Goal: Task Accomplishment & Management: Use online tool/utility

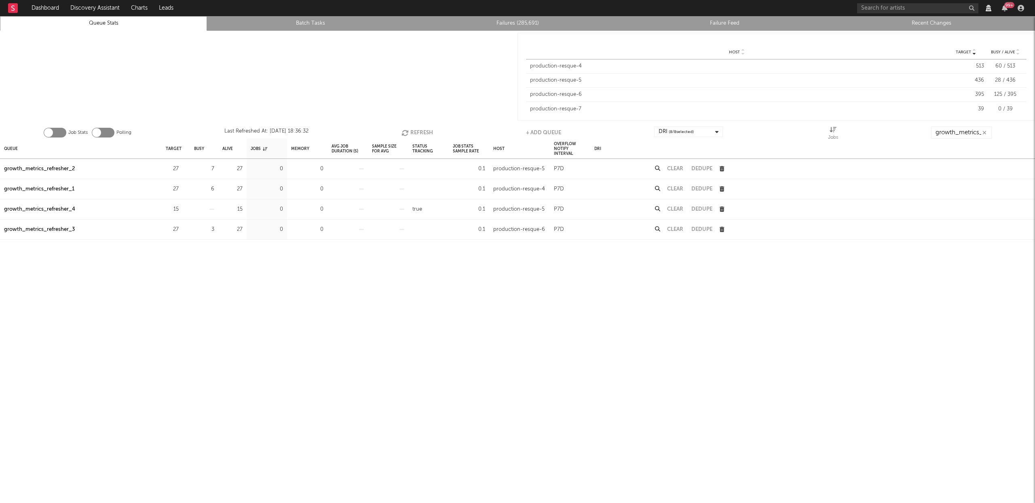
click at [412, 132] on button "Refresh" at bounding box center [417, 133] width 32 height 12
drag, startPoint x: 66, startPoint y: 168, endPoint x: 144, endPoint y: 157, distance: 78.8
click at [66, 168] on div "growth_metrics_refresher_3" at bounding box center [39, 169] width 71 height 10
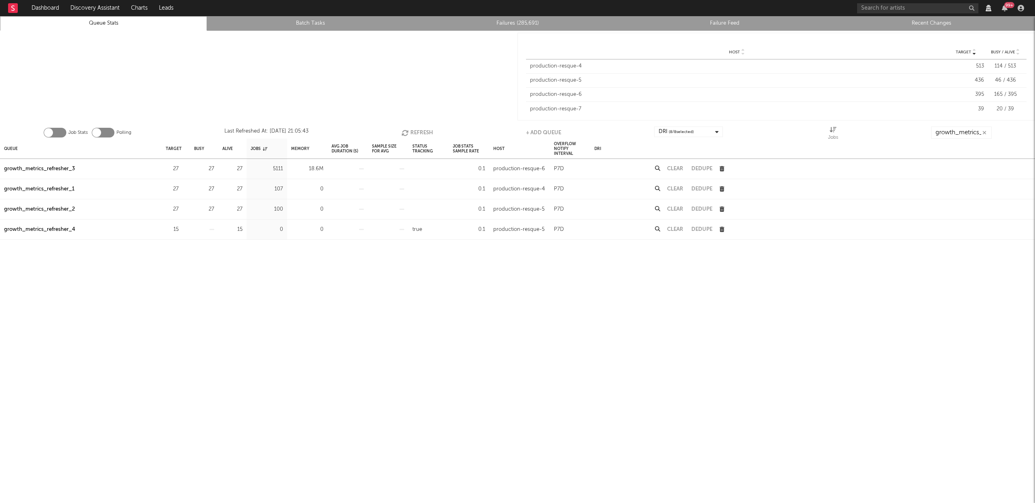
click at [412, 129] on button "Refresh" at bounding box center [417, 133] width 32 height 12
click at [425, 130] on button "Refresh" at bounding box center [417, 133] width 32 height 12
drag, startPoint x: 37, startPoint y: 166, endPoint x: 47, endPoint y: 164, distance: 10.3
click at [37, 166] on div "growth_metrics_refresher_3" at bounding box center [39, 169] width 71 height 10
click at [418, 129] on button "Refresh" at bounding box center [417, 133] width 32 height 12
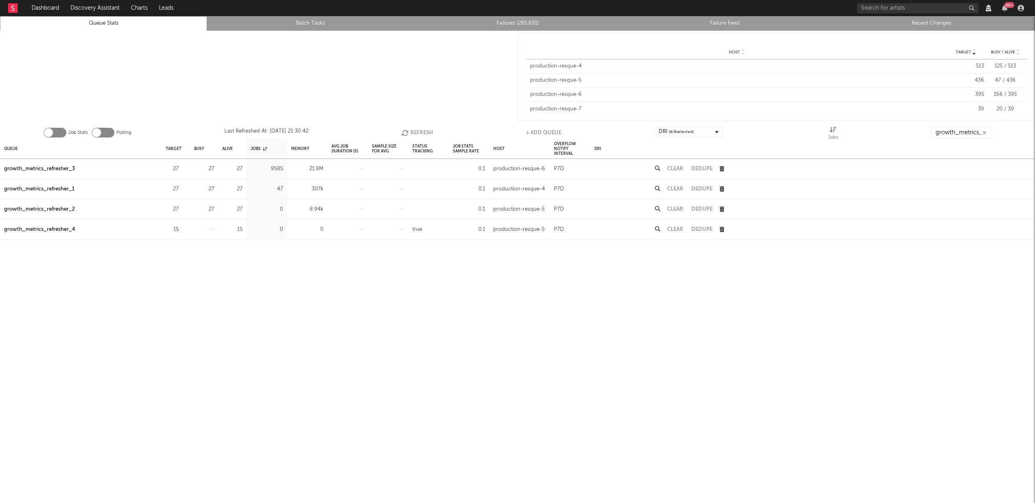
click at [419, 129] on button "Refresh" at bounding box center [417, 133] width 32 height 12
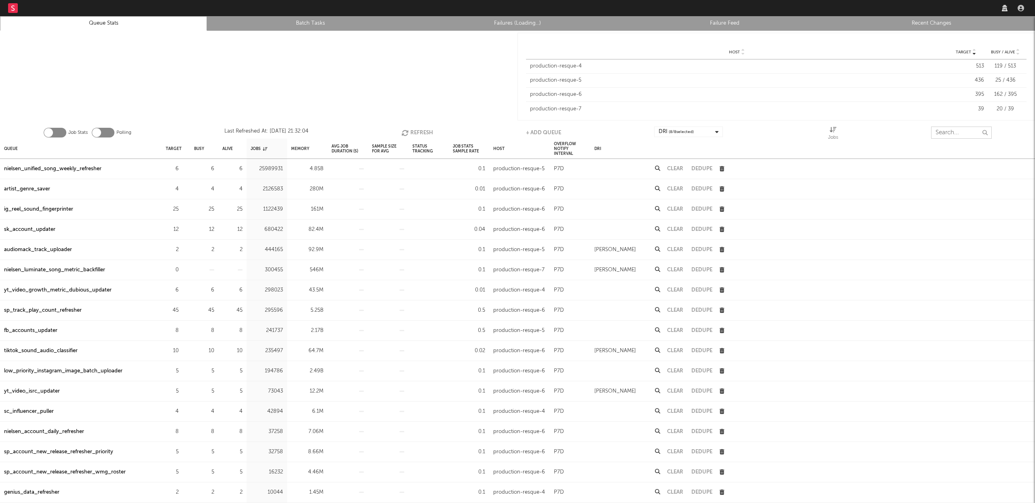
click at [954, 131] on input "text" at bounding box center [961, 133] width 61 height 12
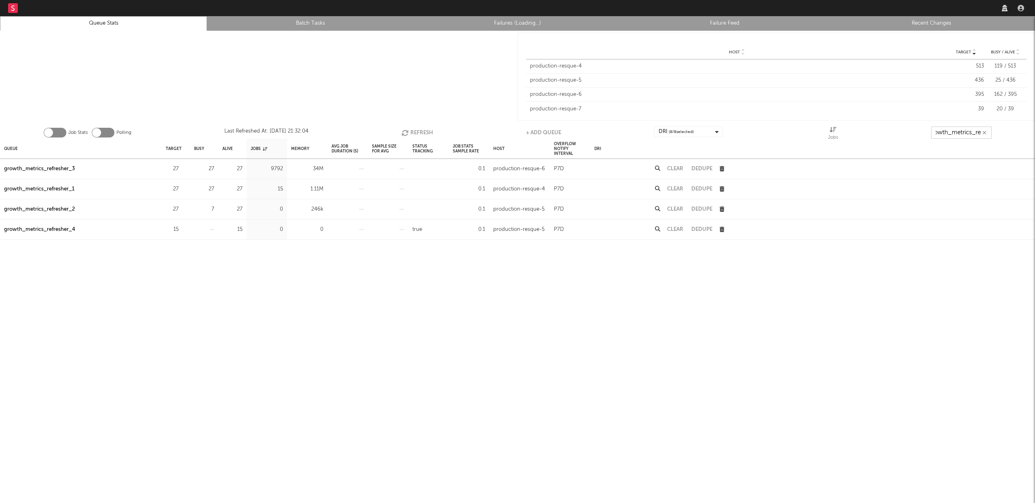
scroll to position [0, 9]
click at [418, 128] on button "Refresh" at bounding box center [417, 133] width 32 height 12
click at [414, 130] on button "Refresh" at bounding box center [417, 133] width 32 height 12
click at [418, 131] on button "Refresh" at bounding box center [417, 133] width 32 height 12
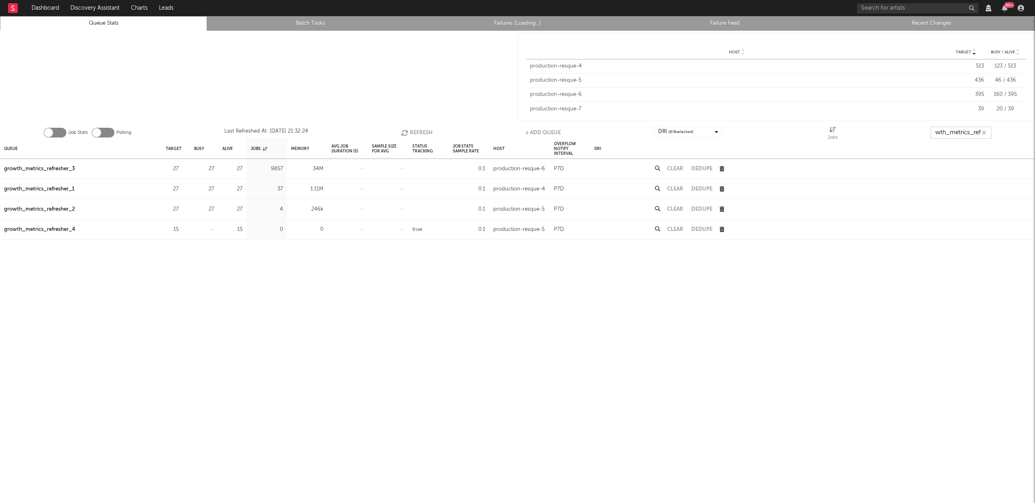
type input "growth_metrics_ref"
click at [184, 189] on icon "button" at bounding box center [183, 188] width 5 height 5
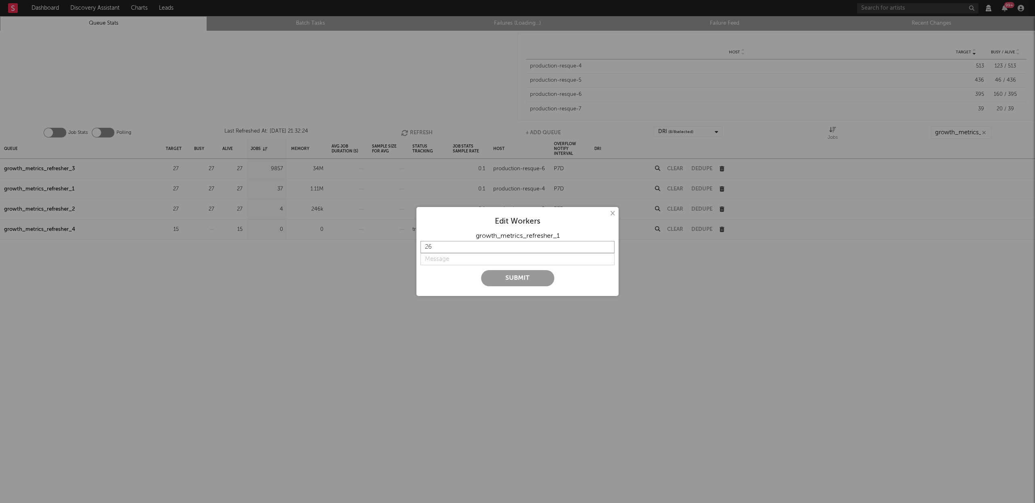
click at [605, 247] on input "26" at bounding box center [517, 247] width 194 height 12
type input "25"
click at [605, 247] on input "25" at bounding box center [517, 247] width 194 height 12
click at [450, 256] on input "string" at bounding box center [517, 259] width 194 height 12
type input "b"
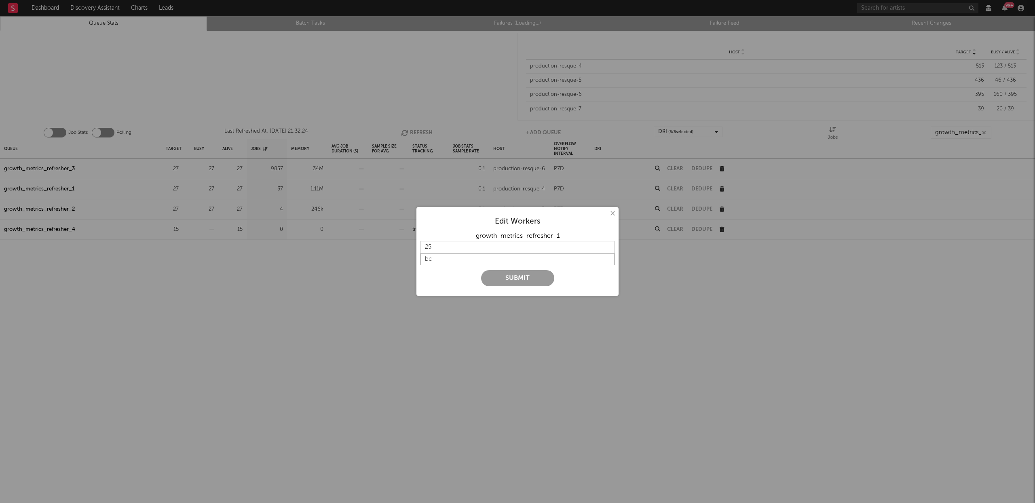
type input "b"
type input "back to 25"
click at [519, 275] on button "Submit" at bounding box center [517, 278] width 73 height 16
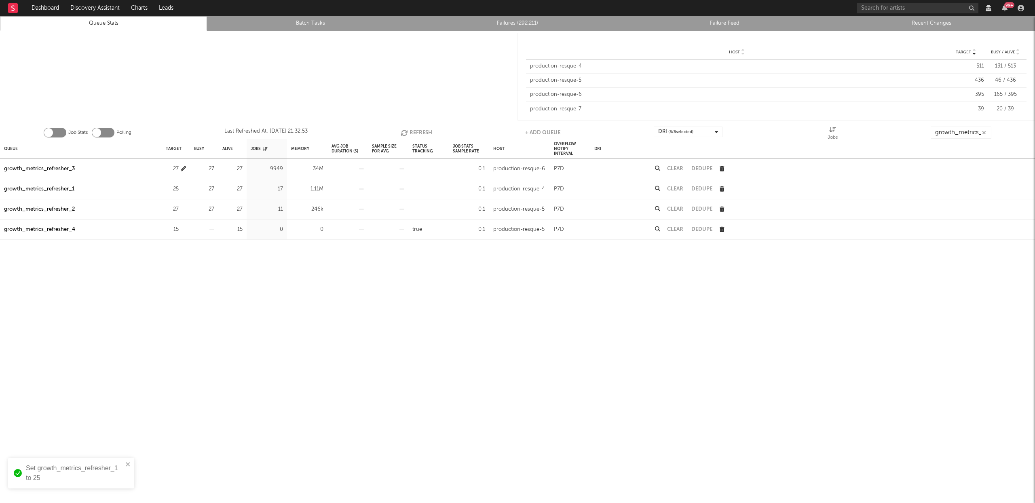
click at [186, 167] on icon "button" at bounding box center [183, 168] width 5 height 5
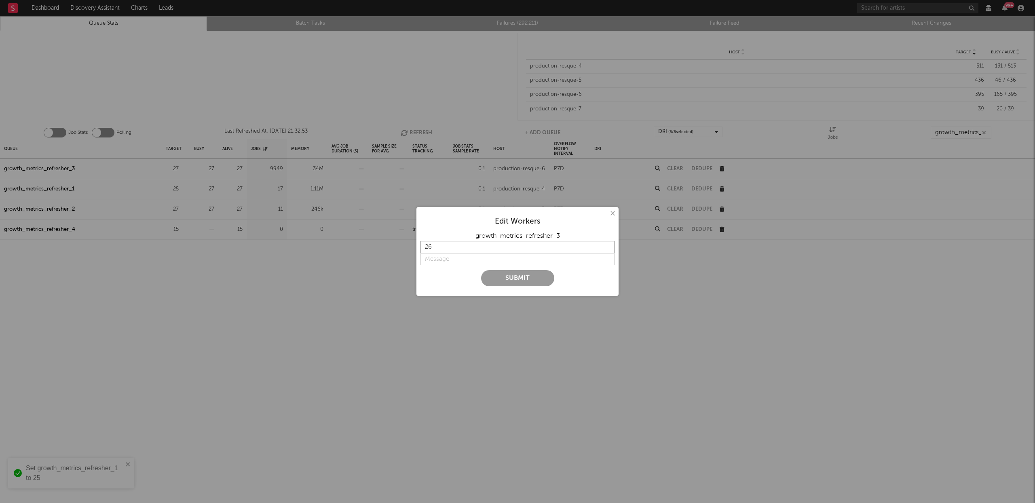
click at [607, 248] on input "26" at bounding box center [517, 247] width 194 height 12
type input "25"
click at [607, 248] on input "25" at bounding box center [517, 247] width 194 height 12
click at [461, 262] on input "string" at bounding box center [517, 259] width 194 height 12
type input "back to 25"
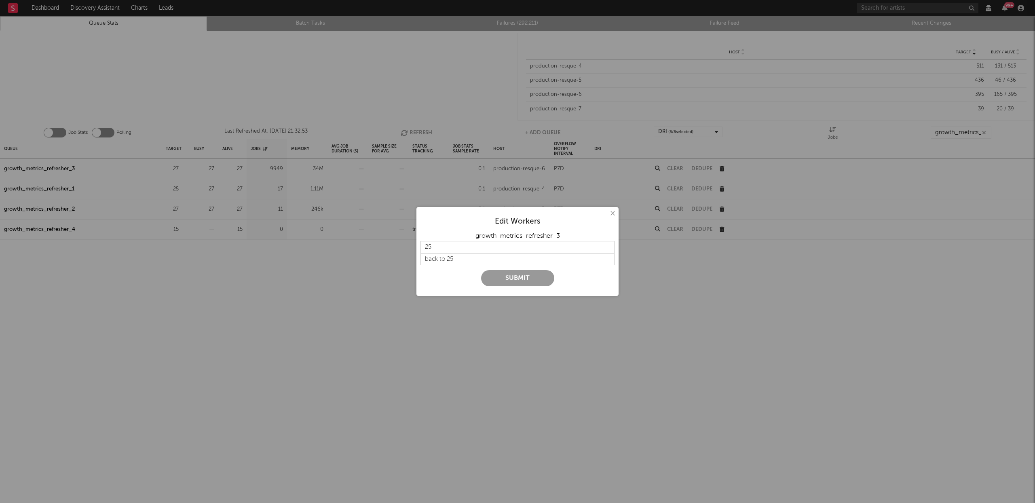
click at [498, 279] on button "Submit" at bounding box center [517, 278] width 73 height 16
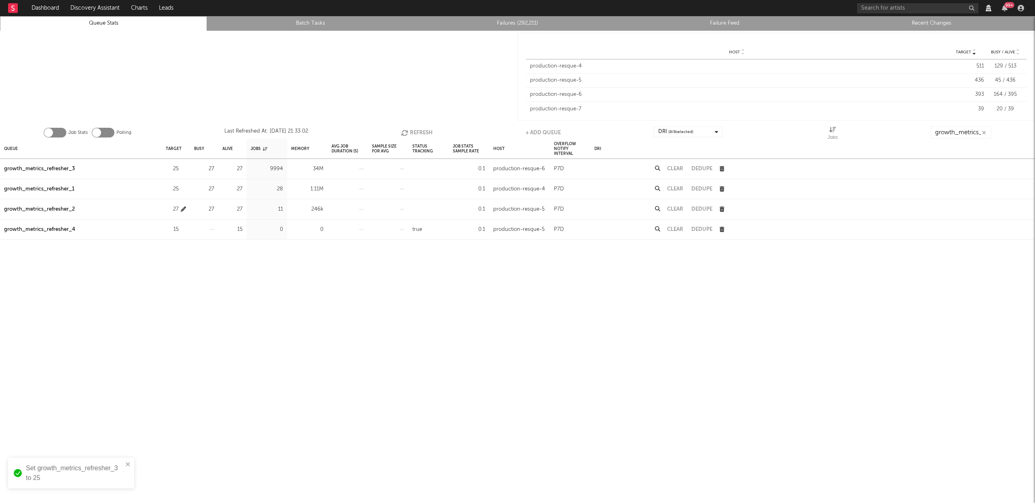
click at [185, 208] on icon "button" at bounding box center [183, 209] width 5 height 5
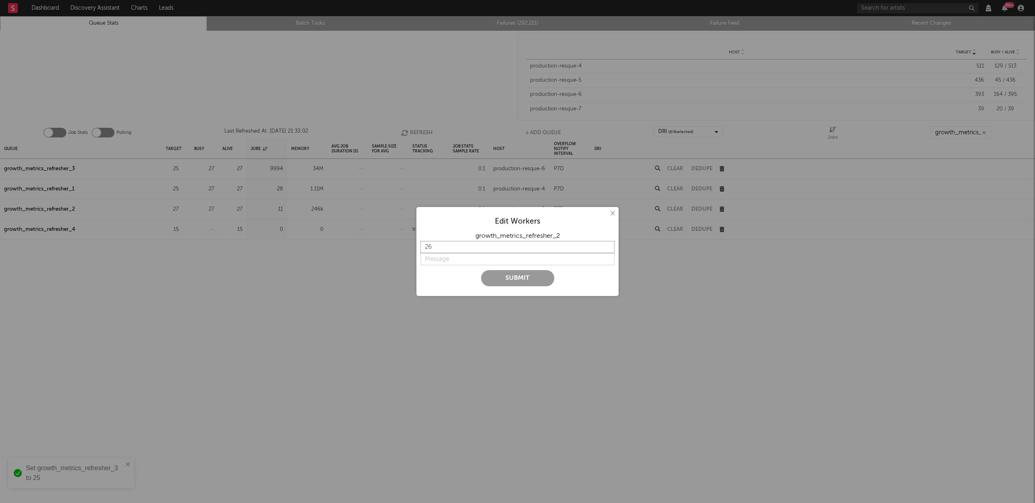
click at [608, 249] on input "26" at bounding box center [517, 247] width 194 height 12
type input "25"
click at [608, 249] on input "25" at bounding box center [517, 247] width 194 height 12
click at [452, 258] on input "string" at bounding box center [517, 259] width 194 height 12
type input "back to 25"
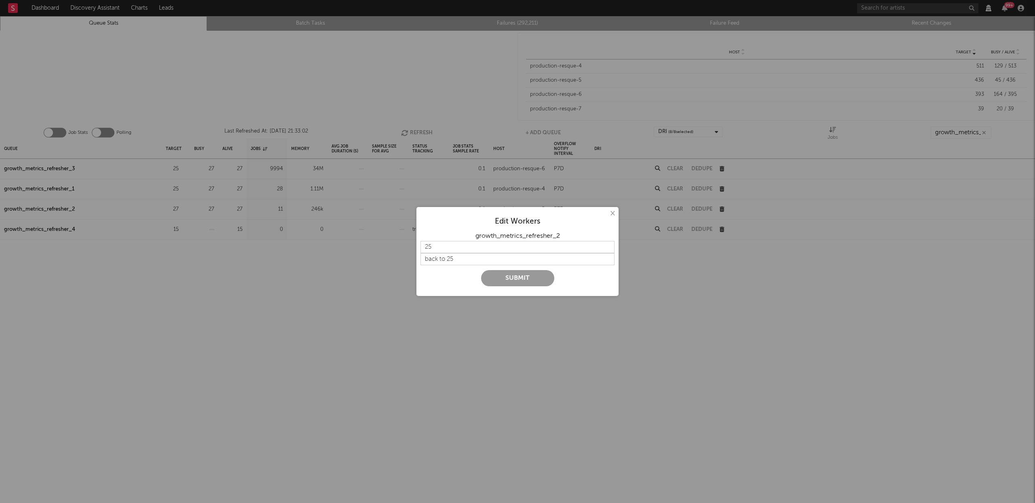
click at [508, 281] on button "Submit" at bounding box center [517, 278] width 73 height 16
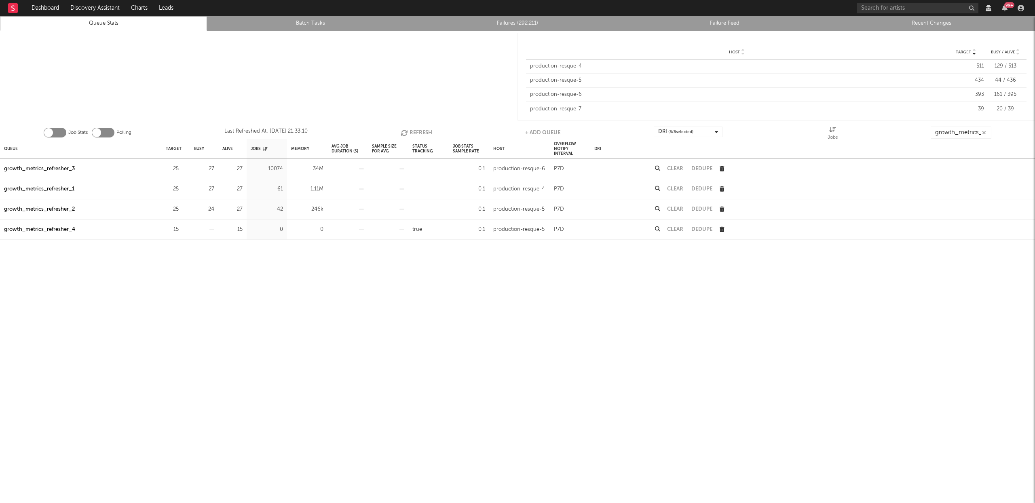
click at [425, 128] on button "Refresh" at bounding box center [417, 133] width 32 height 12
click at [424, 129] on button "Refresh" at bounding box center [417, 133] width 32 height 12
click at [60, 166] on div "growth_metrics_refresher_3" at bounding box center [39, 169] width 71 height 10
click at [416, 132] on button "Refresh" at bounding box center [417, 133] width 32 height 12
click at [418, 129] on button "Refresh" at bounding box center [417, 133] width 32 height 12
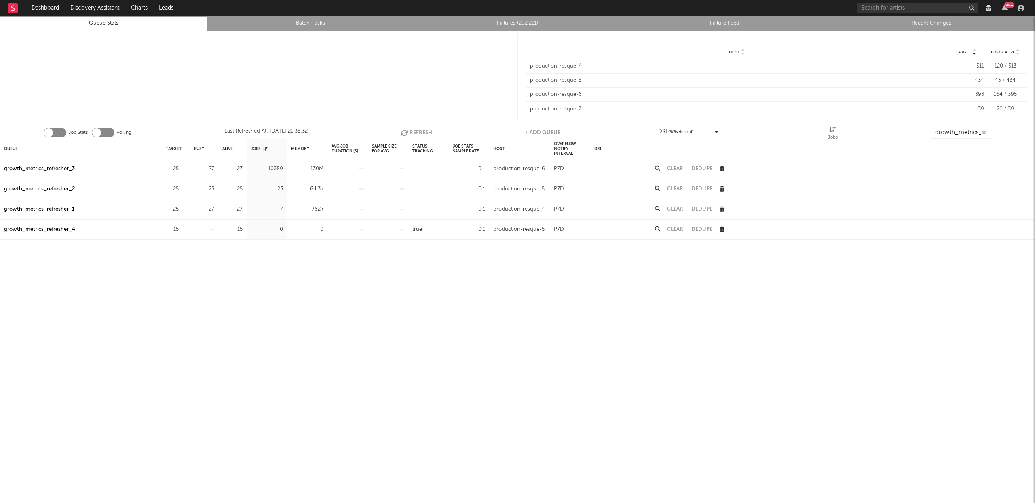
click at [425, 132] on button "Refresh" at bounding box center [417, 133] width 32 height 12
click at [414, 133] on button "Refresh" at bounding box center [417, 133] width 32 height 12
click at [414, 130] on button "Refresh" at bounding box center [417, 133] width 32 height 12
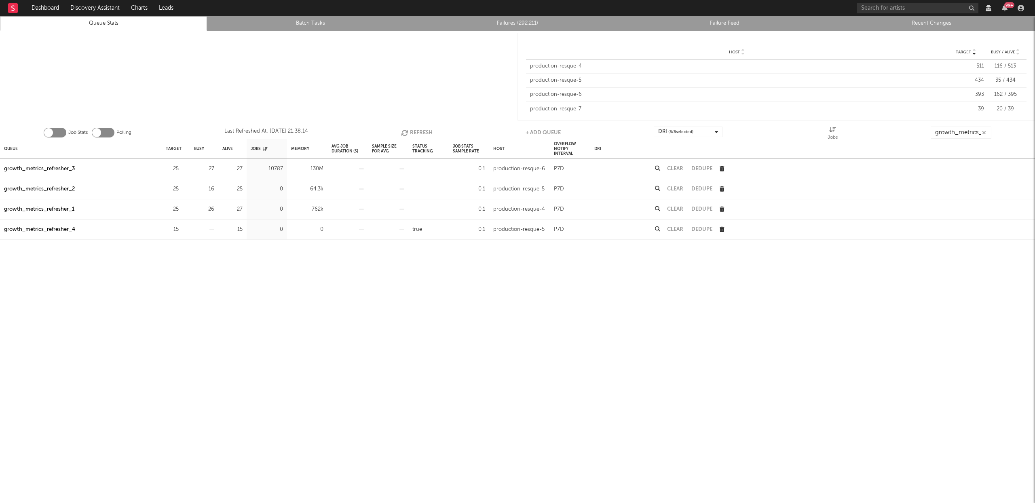
click at [423, 127] on button "Refresh" at bounding box center [417, 133] width 32 height 12
click at [420, 129] on button "Refresh" at bounding box center [417, 133] width 32 height 12
click at [406, 128] on button "Refresh" at bounding box center [417, 133] width 32 height 12
click at [60, 170] on div "growth_metrics_refresher_3" at bounding box center [39, 169] width 71 height 10
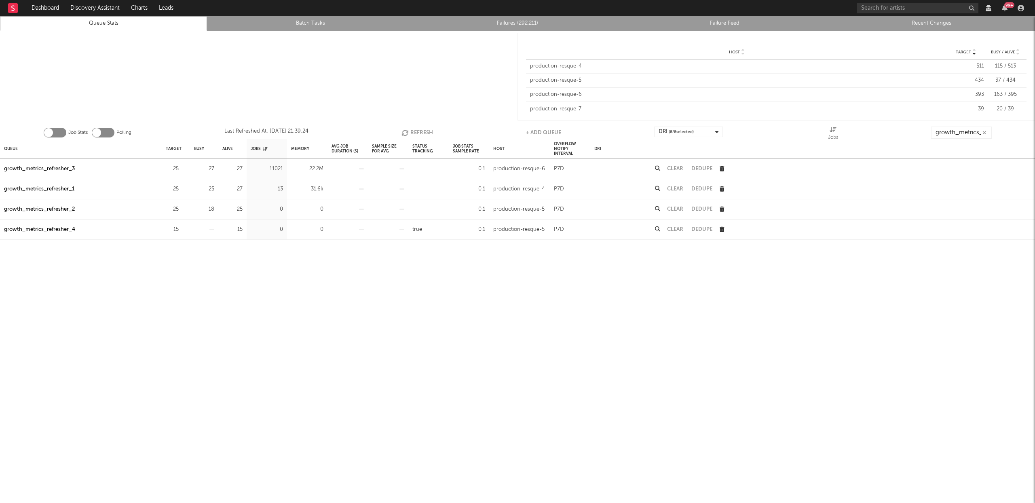
click at [412, 132] on button "Refresh" at bounding box center [417, 133] width 32 height 12
click at [412, 131] on button "Refresh" at bounding box center [417, 133] width 32 height 12
click at [46, 164] on div "growth_metrics_refresher_3" at bounding box center [39, 169] width 71 height 10
click at [410, 130] on button "Refresh" at bounding box center [417, 133] width 32 height 12
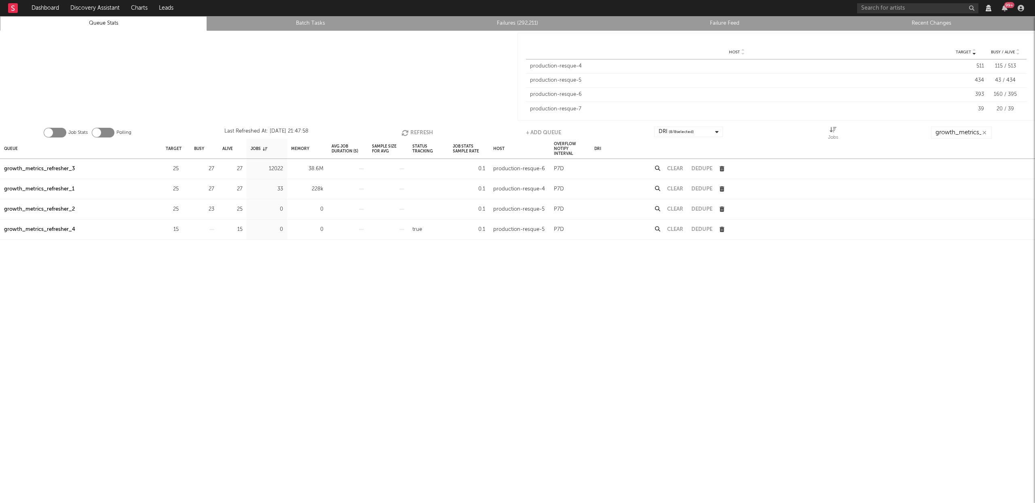
click at [408, 131] on icon "button" at bounding box center [405, 132] width 9 height 7
click at [408, 131] on icon "button" at bounding box center [404, 132] width 9 height 7
click at [411, 128] on button "Refresh" at bounding box center [417, 133] width 32 height 12
click at [418, 131] on button "Refresh" at bounding box center [417, 133] width 32 height 12
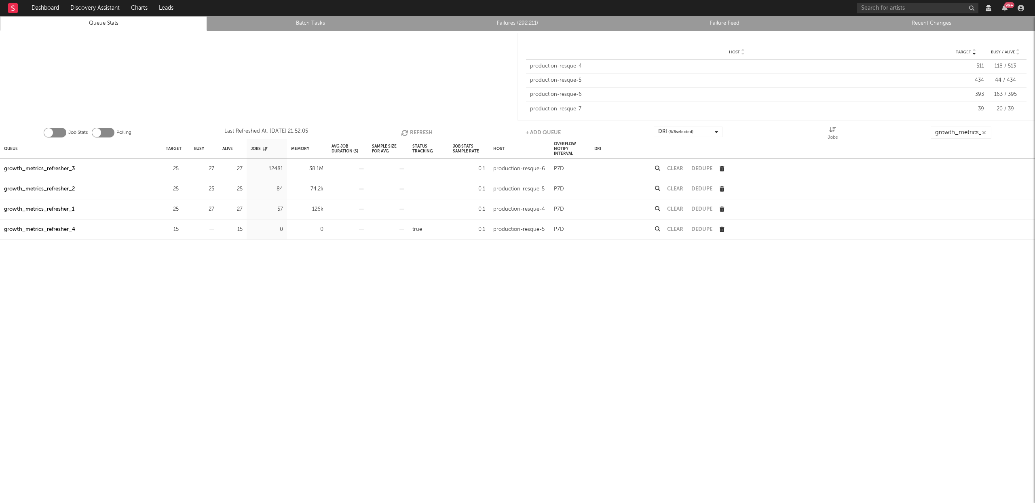
click at [418, 131] on button "Refresh" at bounding box center [417, 133] width 32 height 12
click at [417, 133] on button "Refresh" at bounding box center [417, 133] width 32 height 12
click at [411, 134] on button "Refresh" at bounding box center [417, 133] width 32 height 12
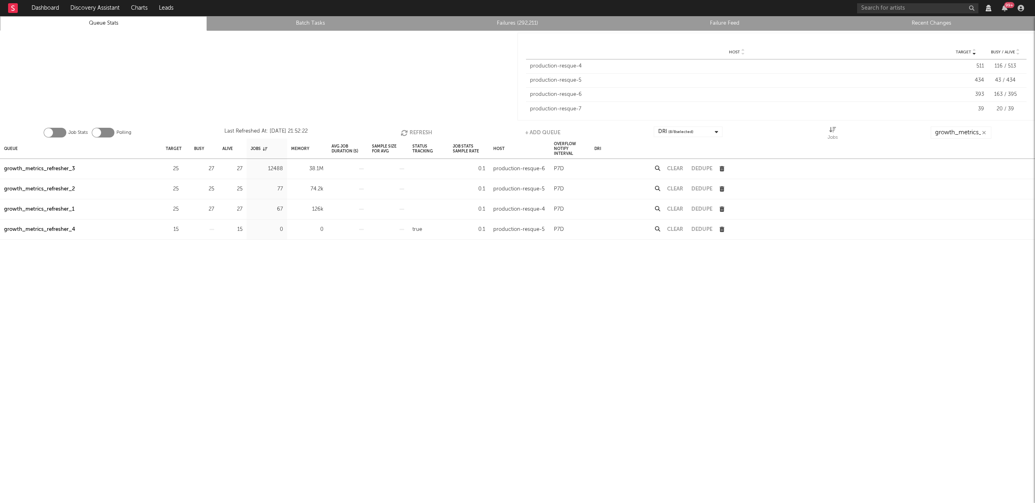
click at [411, 134] on button "Refresh" at bounding box center [417, 133] width 32 height 12
click at [59, 167] on div "growth_metrics_refresher_3" at bounding box center [39, 169] width 71 height 10
click at [408, 131] on icon "button" at bounding box center [405, 132] width 9 height 7
click at [406, 133] on icon "button" at bounding box center [405, 132] width 9 height 7
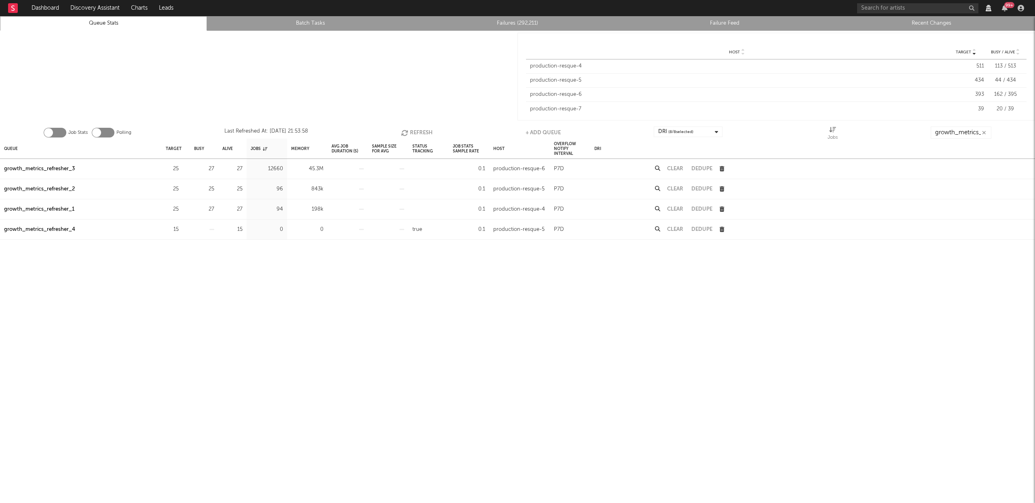
click at [406, 133] on icon "button" at bounding box center [405, 132] width 9 height 7
click at [42, 167] on div "growth_metrics_refresher_3" at bounding box center [39, 169] width 71 height 10
click at [52, 190] on div "growth_metrics_refresher_1" at bounding box center [39, 189] width 70 height 10
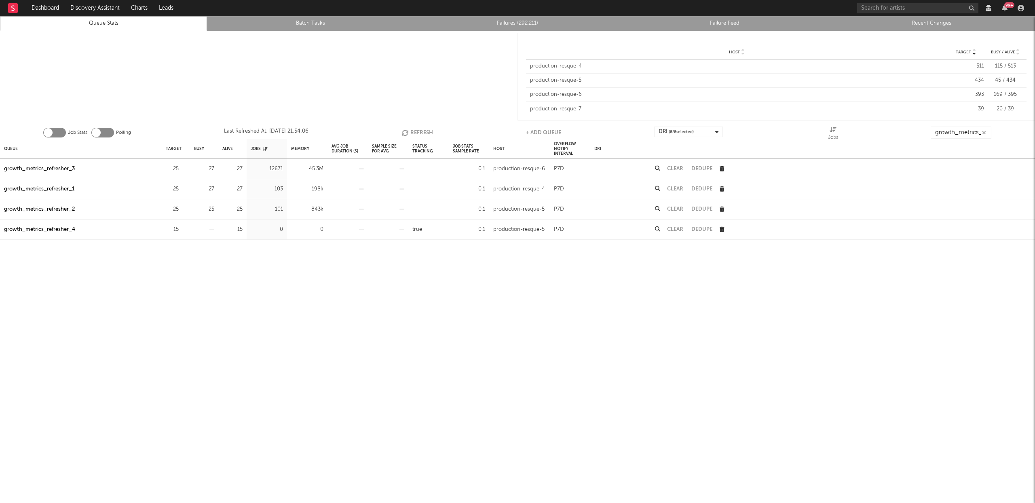
click at [54, 210] on div "growth_metrics_refresher_2" at bounding box center [39, 210] width 71 height 10
click at [65, 187] on div "growth_metrics_refresher_1" at bounding box center [39, 189] width 70 height 10
click at [57, 208] on div "growth_metrics_refresher_2" at bounding box center [39, 210] width 71 height 10
click at [70, 167] on div "growth_metrics_refresher_3" at bounding box center [39, 169] width 71 height 10
click at [407, 131] on icon "button" at bounding box center [405, 132] width 9 height 7
